Goal: Task Accomplishment & Management: Manage account settings

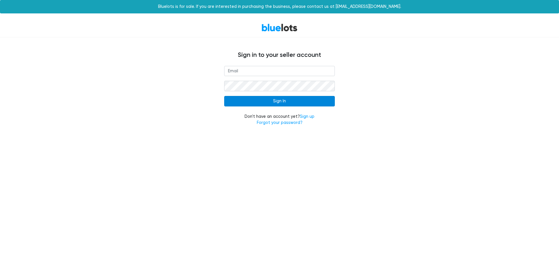
type input "[EMAIL_ADDRESS][DOMAIN_NAME]"
click at [286, 101] on input "Sign In" at bounding box center [279, 101] width 111 height 10
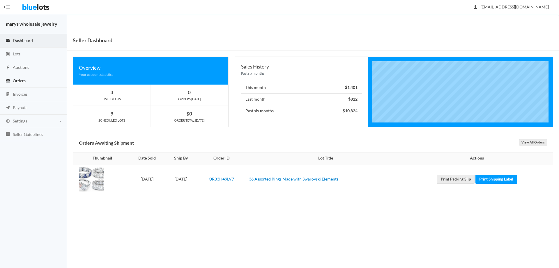
click at [22, 78] on span "Orders" at bounding box center [19, 80] width 13 height 5
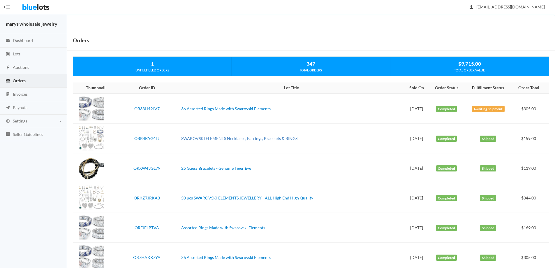
click at [192, 138] on link "SWAROVSKI ELEMENTS Necklaces, Earrings, Bracelets & RINGS" at bounding box center [239, 138] width 116 height 5
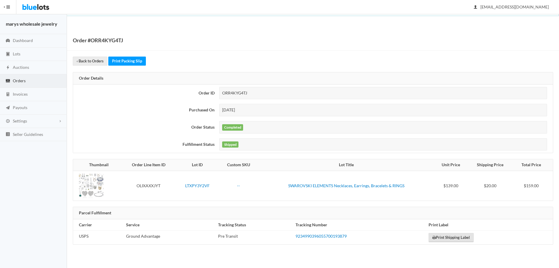
click at [443, 238] on link "Print Shipping Label" at bounding box center [451, 237] width 45 height 9
click at [22, 81] on span "Orders" at bounding box center [19, 80] width 13 height 5
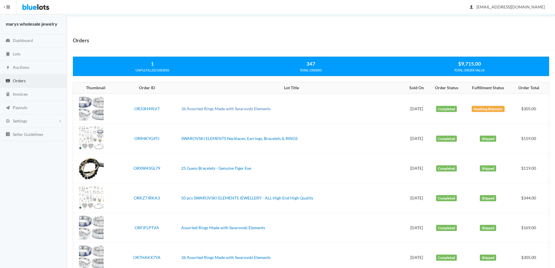
click at [236, 108] on link "36 Assorted Rings Made with Swarovski Elements" at bounding box center [225, 108] width 89 height 5
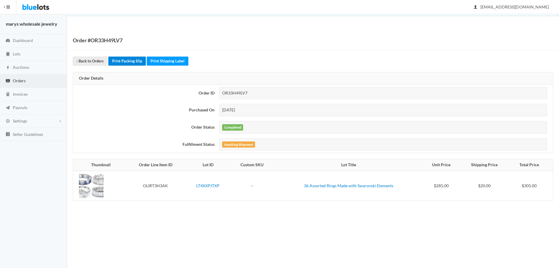
click at [122, 62] on link "Print Packing Slip" at bounding box center [127, 61] width 38 height 9
click at [173, 59] on link "Print Shipping Label" at bounding box center [168, 61] width 42 height 9
click at [24, 84] on link "Orders" at bounding box center [33, 80] width 67 height 13
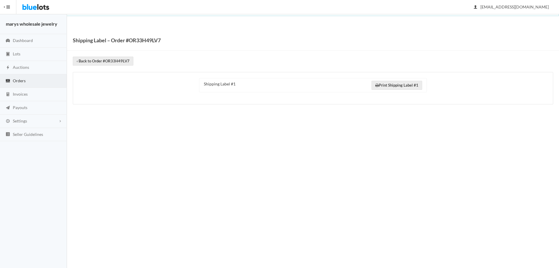
click at [532, 125] on body "Bluelots is for sale. If you are interested in purchasing the business, please …" at bounding box center [279, 134] width 559 height 268
click at [400, 85] on link "Print Shipping Label #1" at bounding box center [397, 85] width 51 height 9
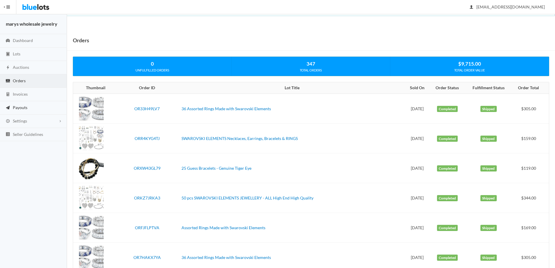
click at [24, 106] on span "Payouts" at bounding box center [20, 107] width 15 height 5
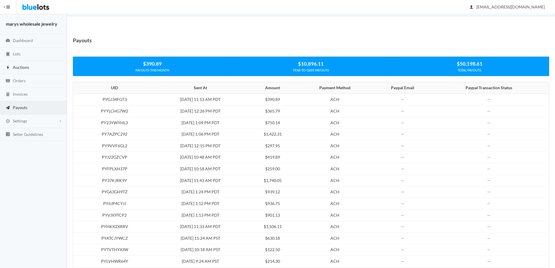
click at [28, 66] on span "Auctions" at bounding box center [21, 67] width 16 height 5
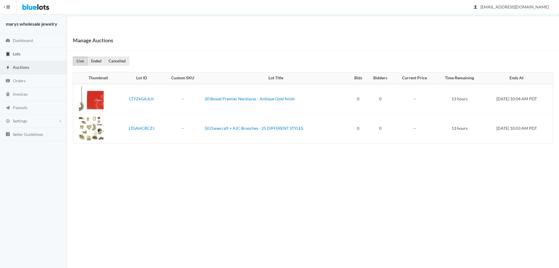
click at [28, 56] on link "Lots" at bounding box center [33, 53] width 67 height 13
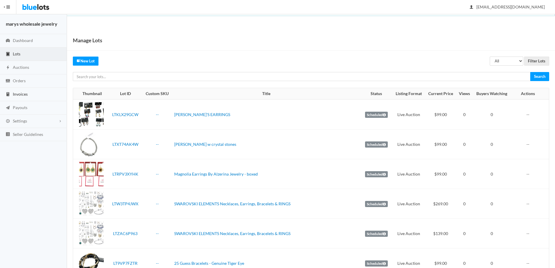
click at [29, 93] on link "Invoices" at bounding box center [33, 94] width 67 height 13
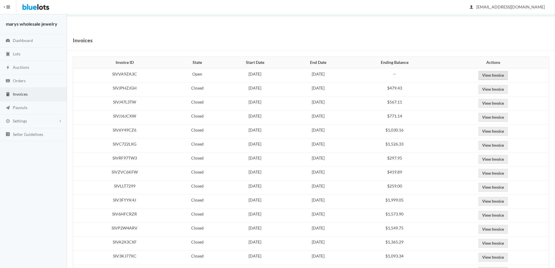
click at [506, 75] on link "View Invoice" at bounding box center [492, 75] width 29 height 9
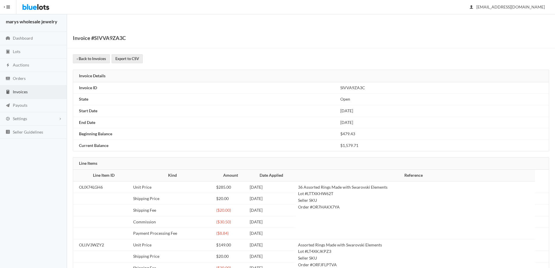
scroll to position [2, 0]
